Goal: Information Seeking & Learning: Learn about a topic

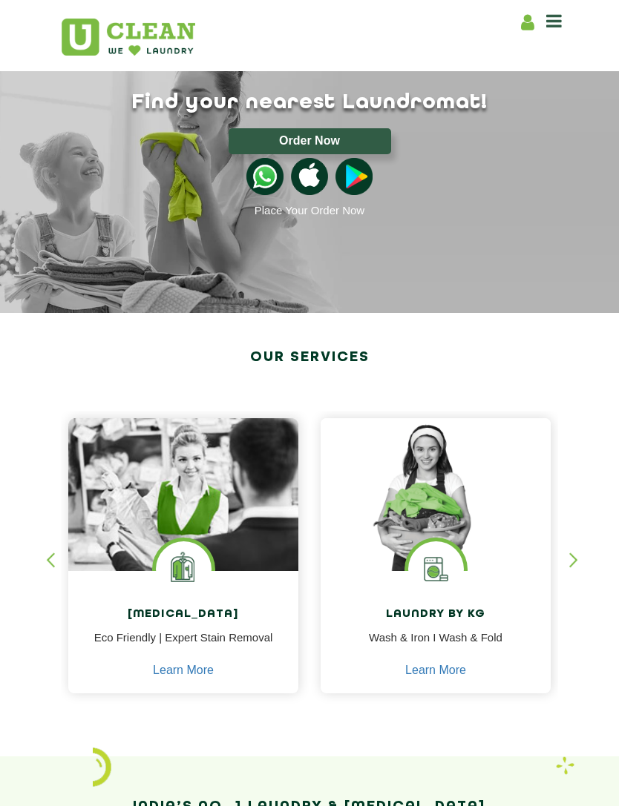
click at [446, 496] on img at bounding box center [435, 495] width 230 height 154
click at [458, 504] on img at bounding box center [435, 495] width 230 height 154
click at [478, 507] on img at bounding box center [435, 495] width 230 height 154
click at [454, 664] on link "Learn More" at bounding box center [435, 670] width 61 height 13
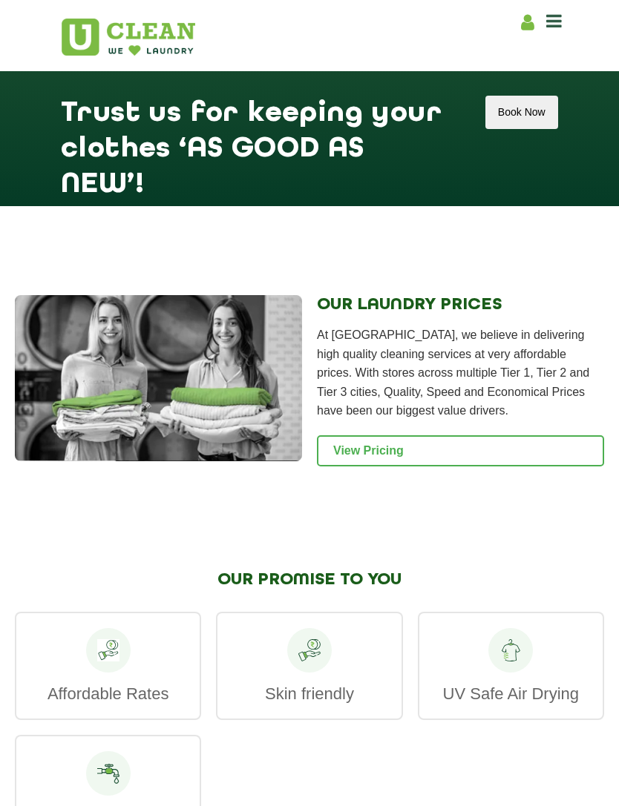
scroll to position [2076, 0]
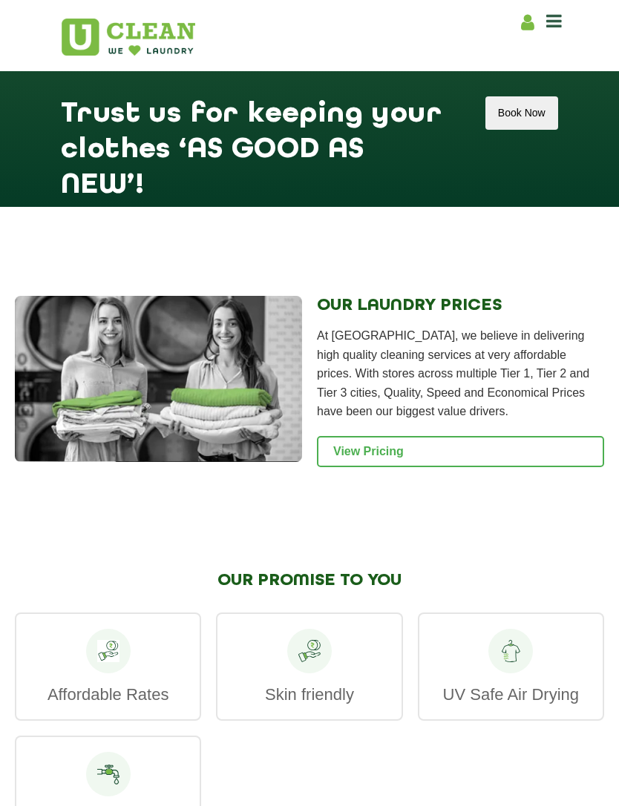
click at [471, 464] on link "View Pricing" at bounding box center [460, 451] width 287 height 31
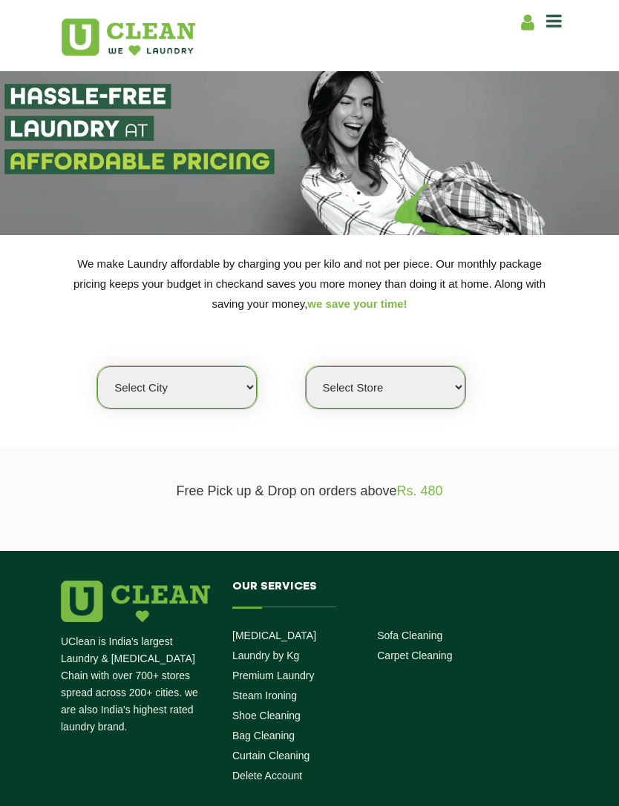
click at [248, 383] on select "Select city Aalo Agartala Agra Ahmedabad Akola Aligarh Alwar - UClean Select Am…" at bounding box center [176, 387] width 159 height 42
select select "2"
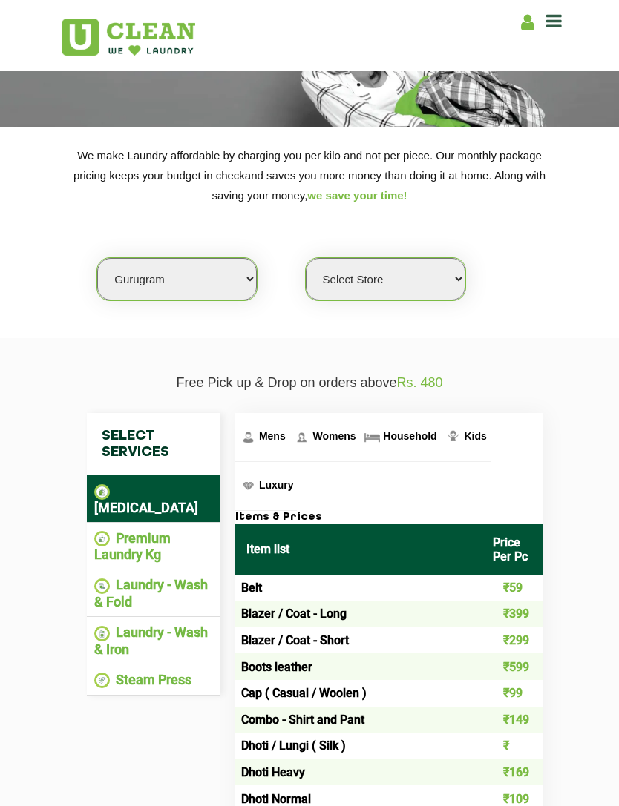
scroll to position [152, 0]
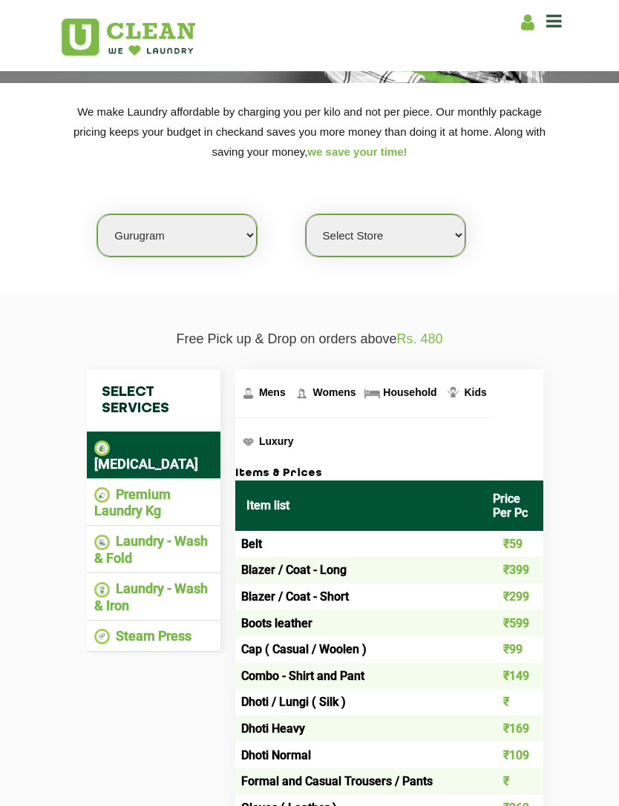
click at [172, 533] on li "Laundry - Wash & Fold" at bounding box center [153, 549] width 119 height 33
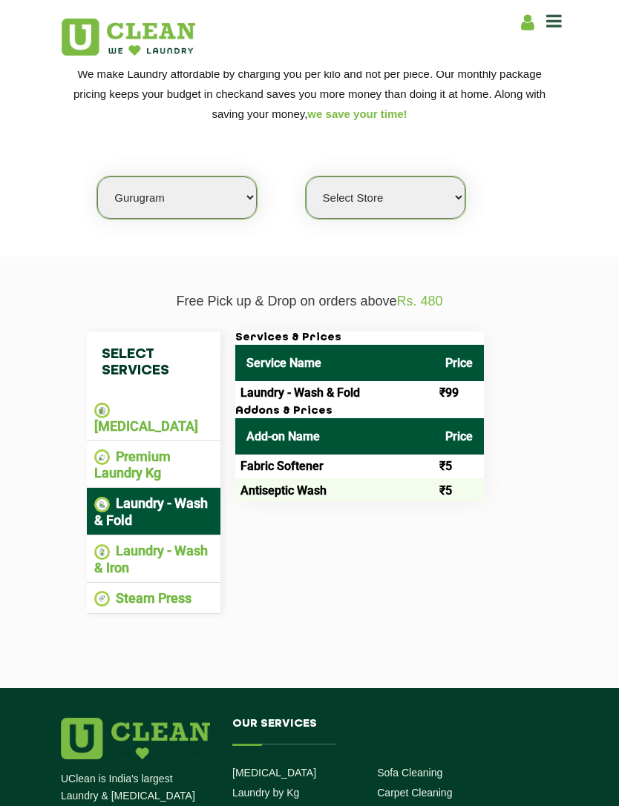
scroll to position [192, 0]
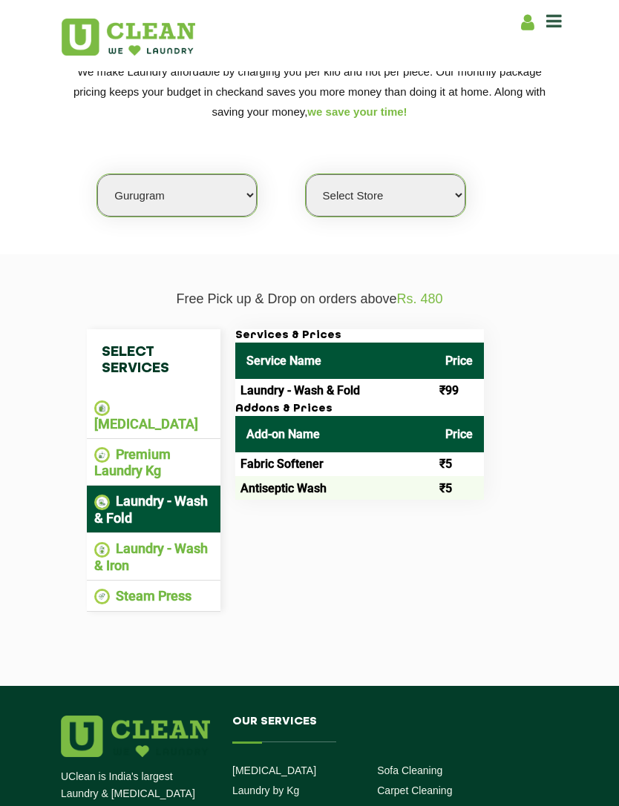
click at [464, 383] on td "₹99" at bounding box center [459, 391] width 50 height 24
click at [467, 355] on th "Price" at bounding box center [459, 361] width 50 height 36
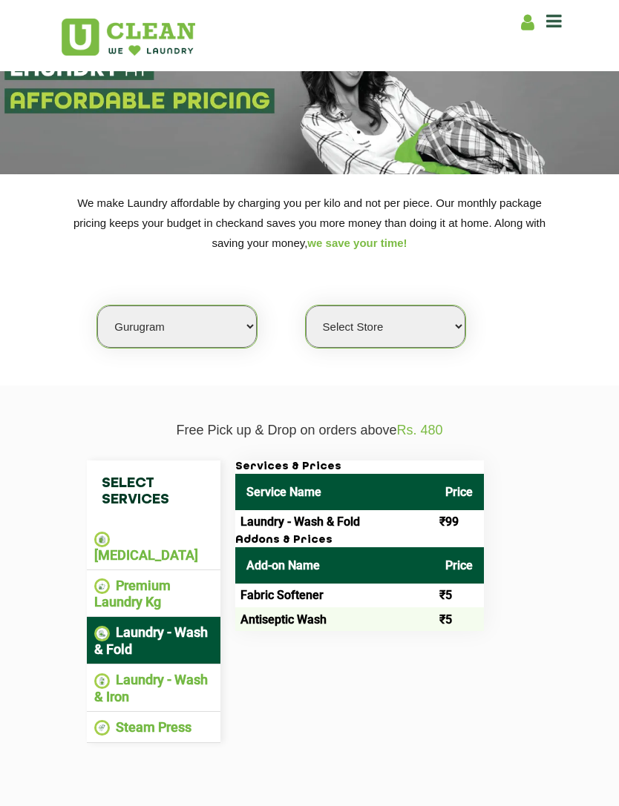
scroll to position [62, 0]
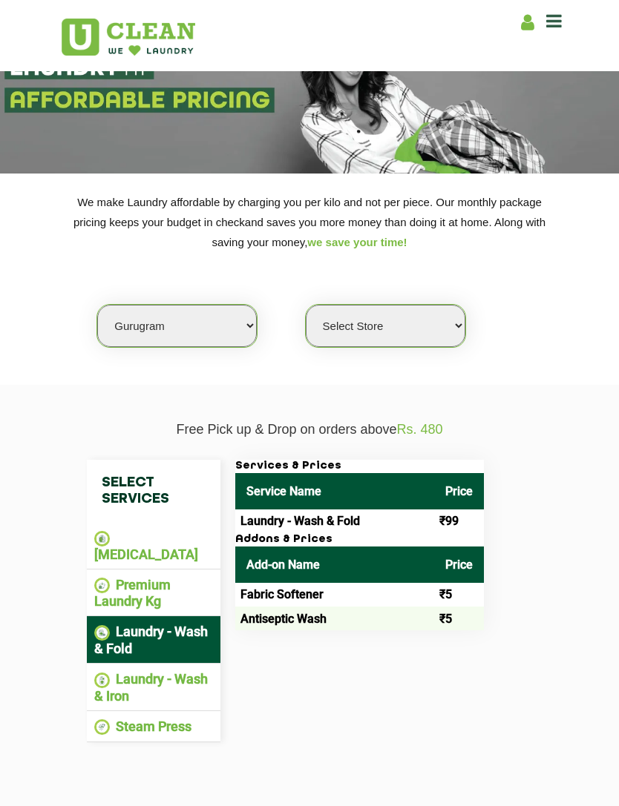
click at [163, 577] on li "Premium Laundry Kg" at bounding box center [153, 593] width 119 height 33
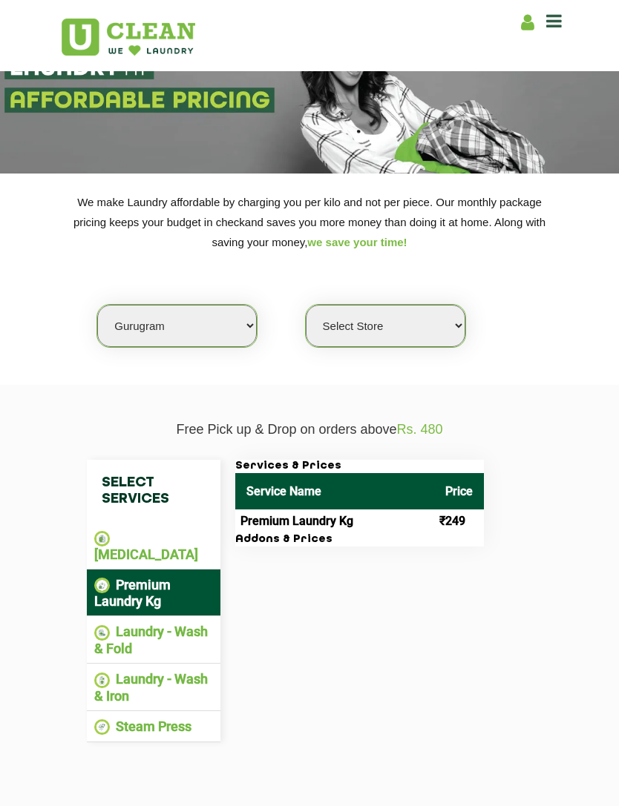
click at [285, 535] on h3 "Addons & Prices" at bounding box center [359, 539] width 248 height 13
click at [464, 533] on h3 "Addons & Prices" at bounding box center [359, 539] width 248 height 13
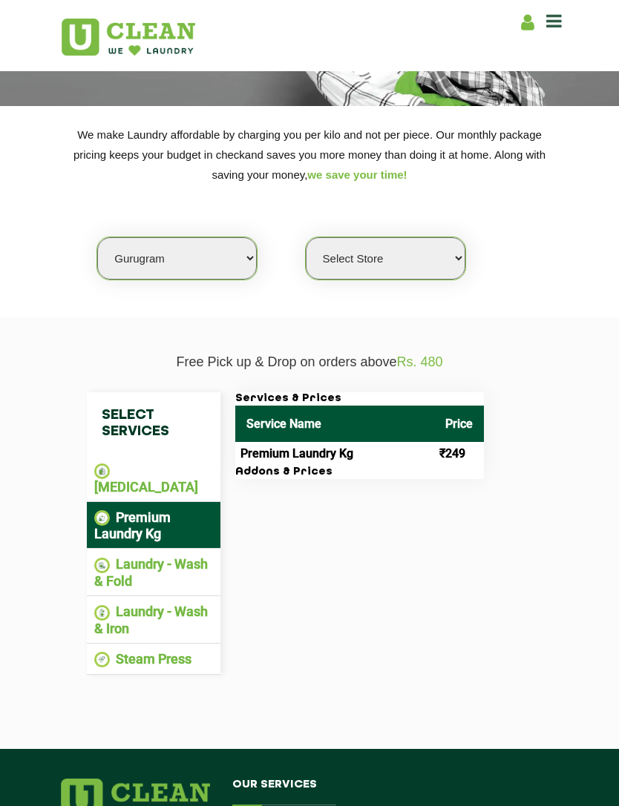
scroll to position [128, 0]
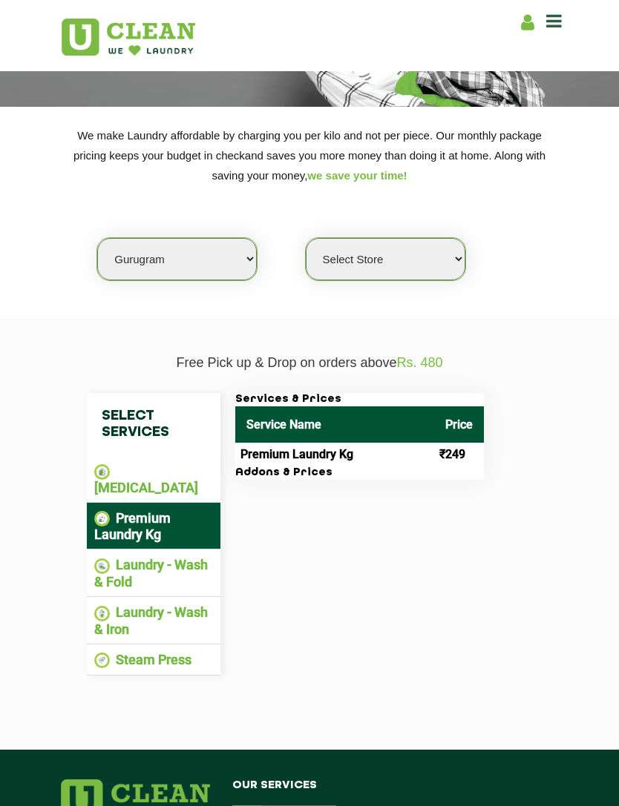
click at [182, 557] on li "Laundry - Wash & Fold" at bounding box center [153, 573] width 119 height 33
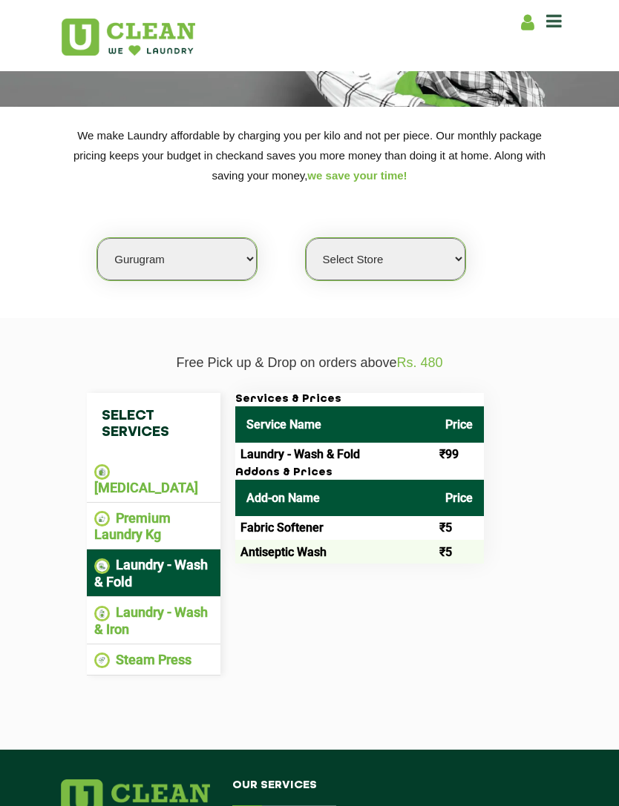
click at [437, 256] on select "Select Store UClean Sector 47 UClean Gurgaon Sector 66 UClean Sun City Gurgaon …" at bounding box center [385, 259] width 159 height 42
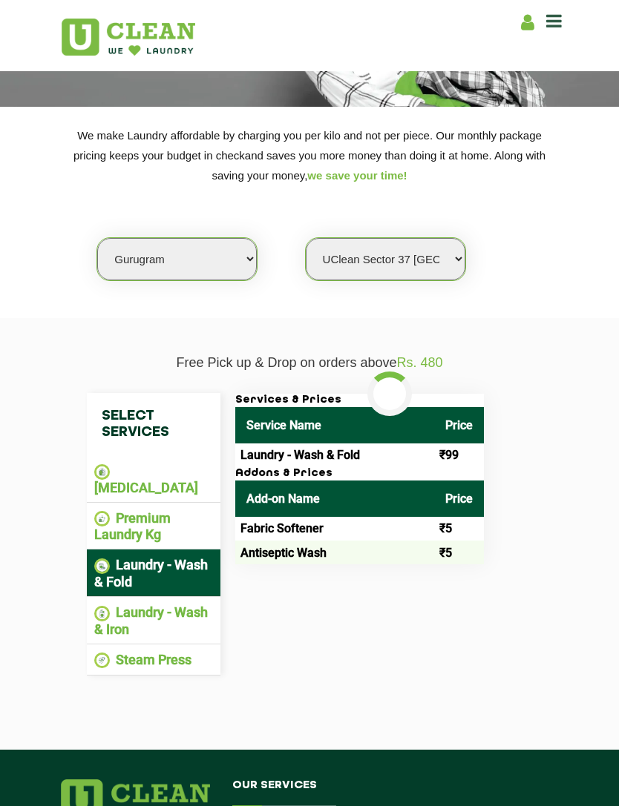
click at [437, 254] on select "Select Store UClean Sector 47 UClean Gurgaon Sector 66 UClean Sun City Gurgaon …" at bounding box center [385, 259] width 159 height 42
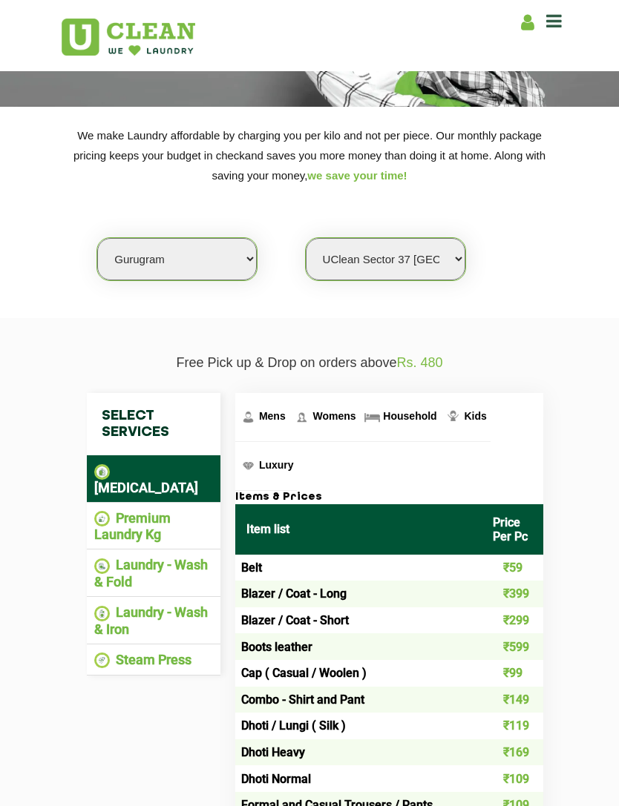
select select "0"
click at [175, 557] on li "Laundry - Wash & Fold" at bounding box center [153, 573] width 119 height 33
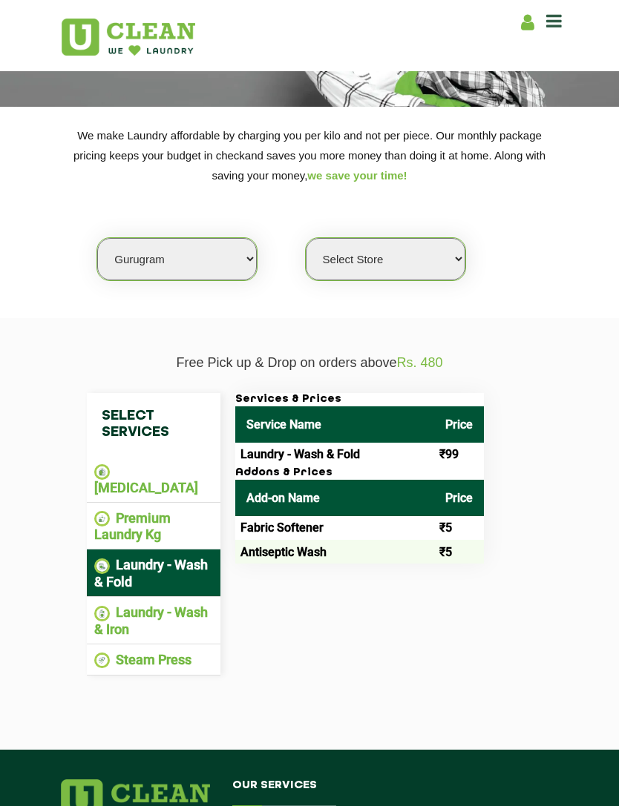
click at [179, 471] on li "[MEDICAL_DATA]" at bounding box center [153, 479] width 119 height 33
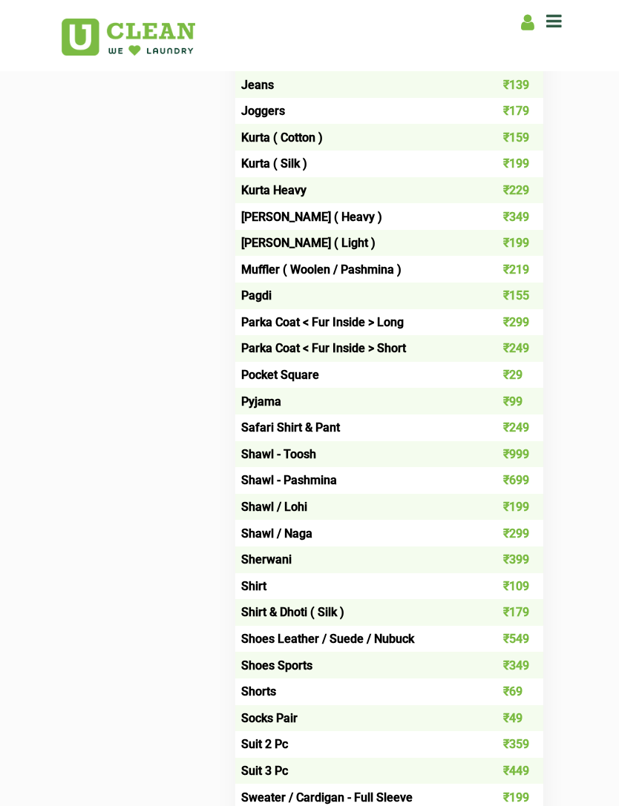
scroll to position [1148, 0]
